Goal: Task Accomplishment & Management: Manage account settings

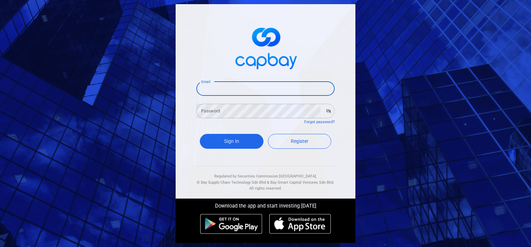
click at [288, 90] on input "Email" at bounding box center [266, 88] width 138 height 15
type input "[EMAIL_ADDRESS][DOMAIN_NAME]"
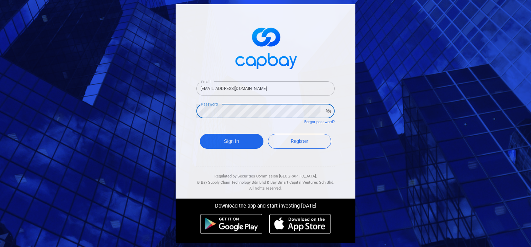
click at [200, 134] on button "Sign In" at bounding box center [232, 141] width 64 height 15
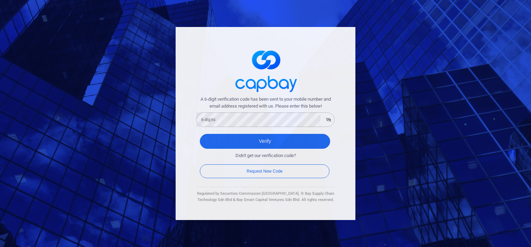
click at [234, 131] on div "Verify" at bounding box center [266, 142] width 138 height 25
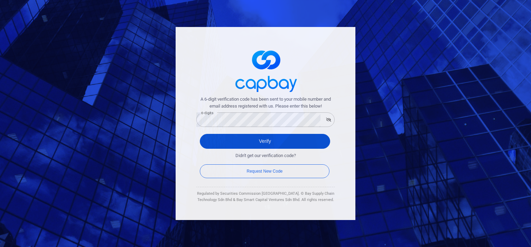
click at [237, 145] on button "Verify" at bounding box center [265, 141] width 130 height 15
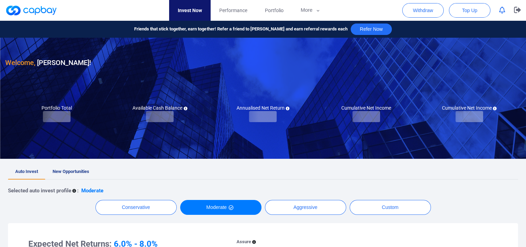
checkbox input "true"
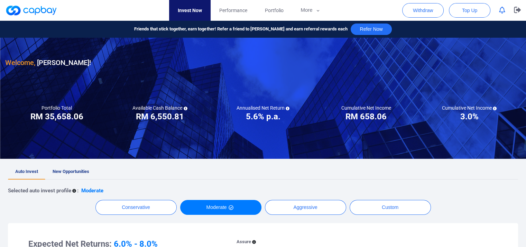
click at [502, 11] on icon "button" at bounding box center [502, 10] width 6 height 7
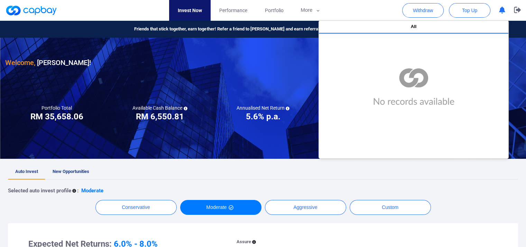
click at [522, 44] on div at bounding box center [263, 98] width 526 height 121
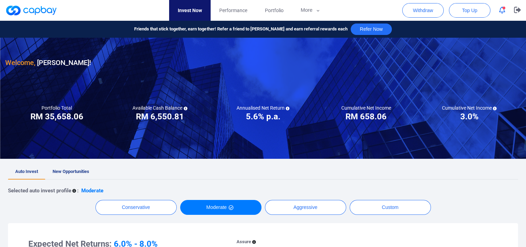
click at [506, 8] on button "button" at bounding box center [502, 10] width 13 height 11
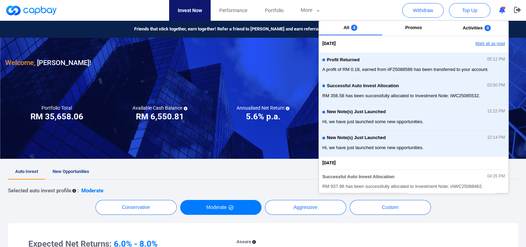
click at [491, 40] on button "Mark all as read" at bounding box center [471, 44] width 74 height 12
click at [491, 40] on div "[DATE] Mark all as read" at bounding box center [415, 44] width 186 height 12
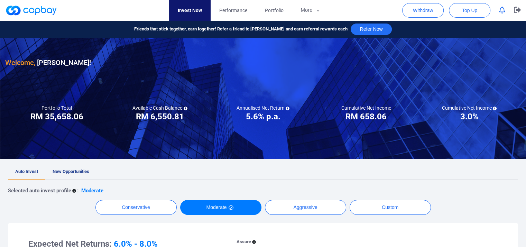
click at [232, 79] on div at bounding box center [263, 98] width 526 height 121
